Goal: Find specific page/section: Find specific page/section

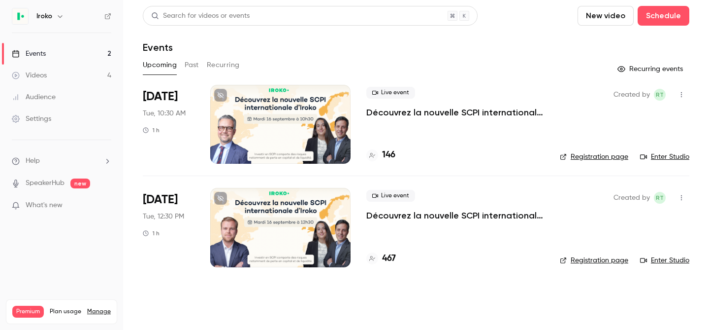
click at [439, 216] on p "Découvrez la nouvelle SCPI internationale signée [PERSON_NAME]" at bounding box center [456, 215] width 178 height 12
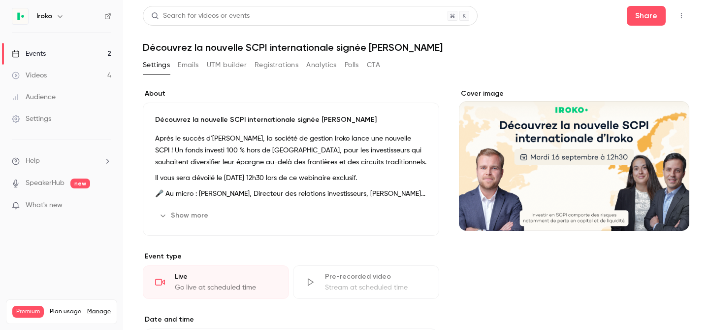
click at [41, 52] on div "Events" at bounding box center [29, 54] width 34 height 10
